Goal: Learn about a topic: Learn about a topic

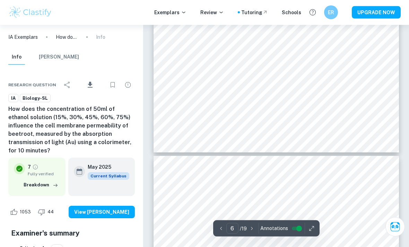
scroll to position [2058, 0]
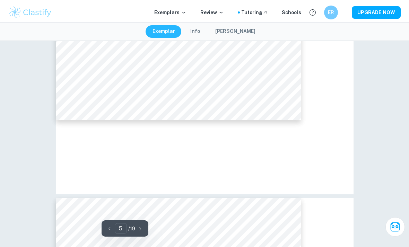
type input "3"
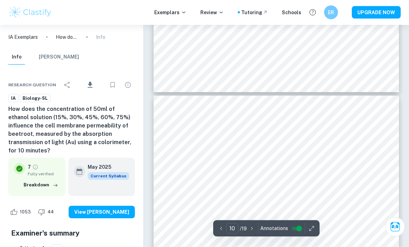
scroll to position [3218, 0]
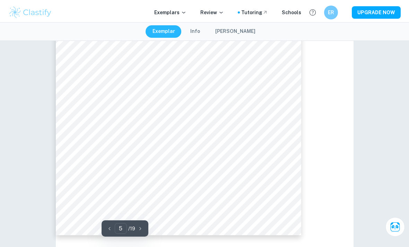
type input "3"
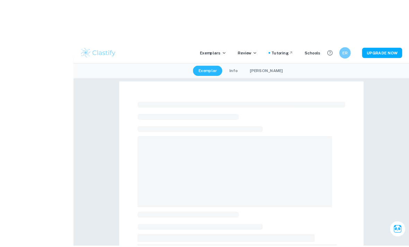
scroll to position [3, 0]
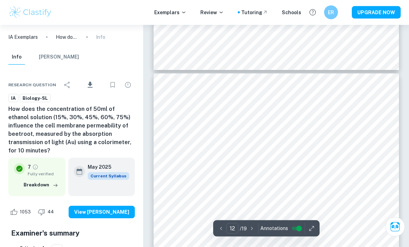
scroll to position [3935, 0]
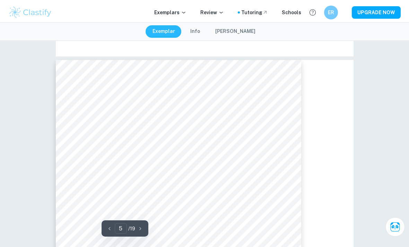
type input "3"
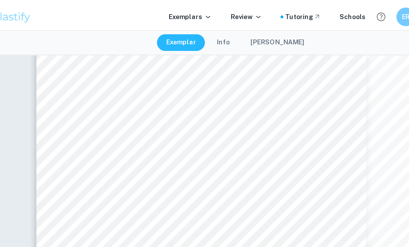
scroll to position [998, 0]
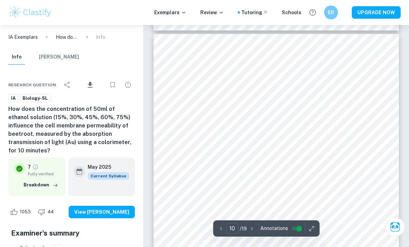
scroll to position [3276, 0]
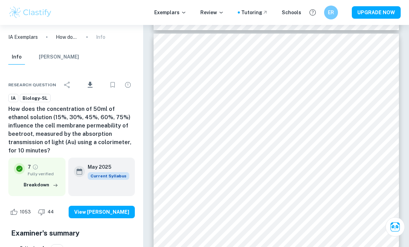
click at [406, 145] on div "Correct Other requirements Comment Unlock access to all examiner comments with …" at bounding box center [276, 147] width 266 height 6797
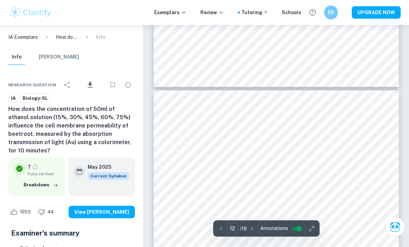
scroll to position [3929, 0]
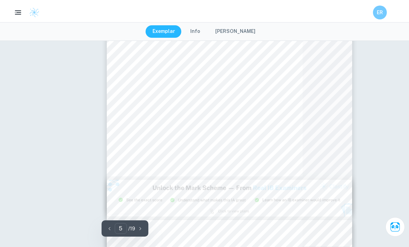
type input "4"
